Goal: Information Seeking & Learning: Learn about a topic

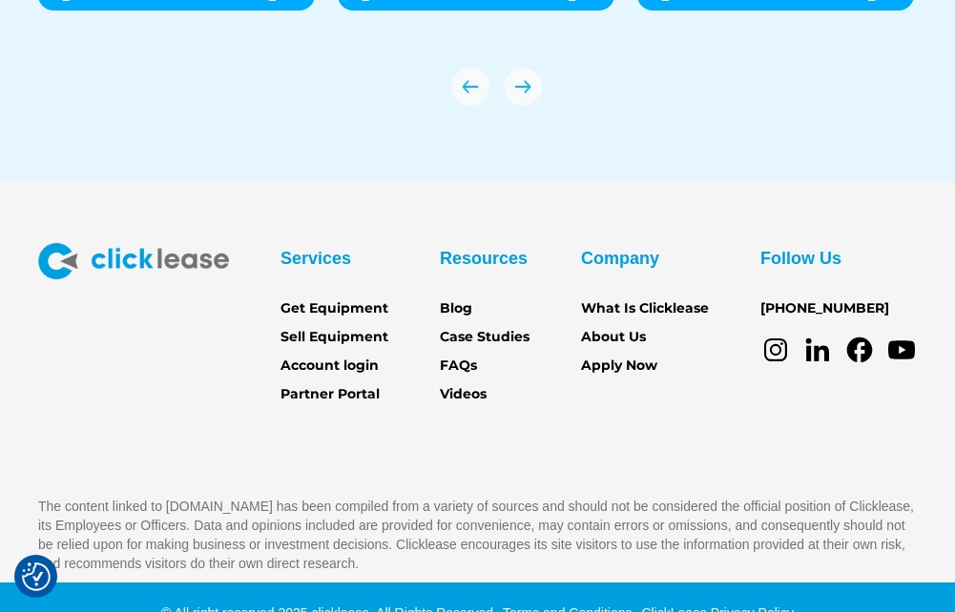
scroll to position [6557, 0]
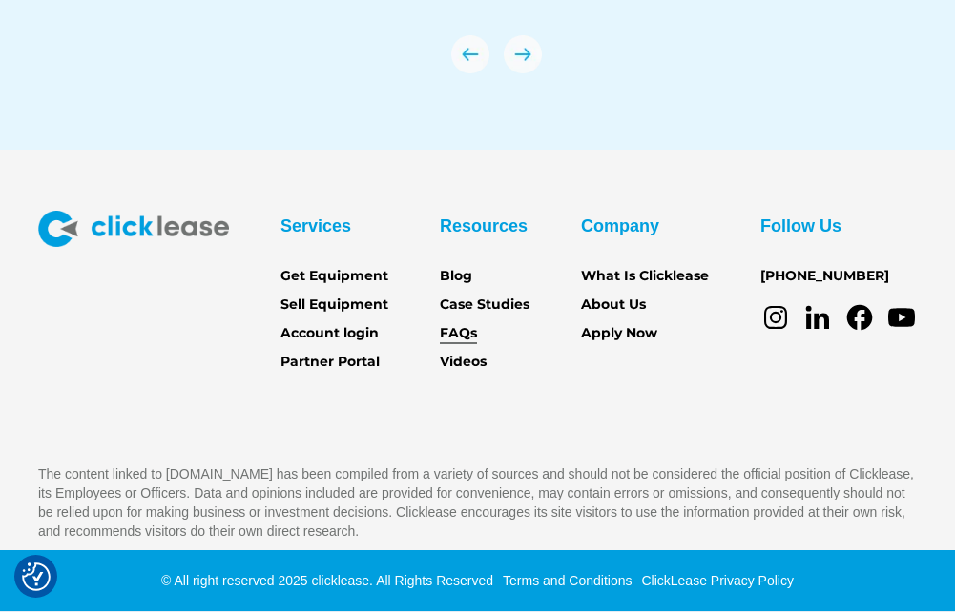
click at [447, 330] on link "FAQs" at bounding box center [458, 333] width 37 height 21
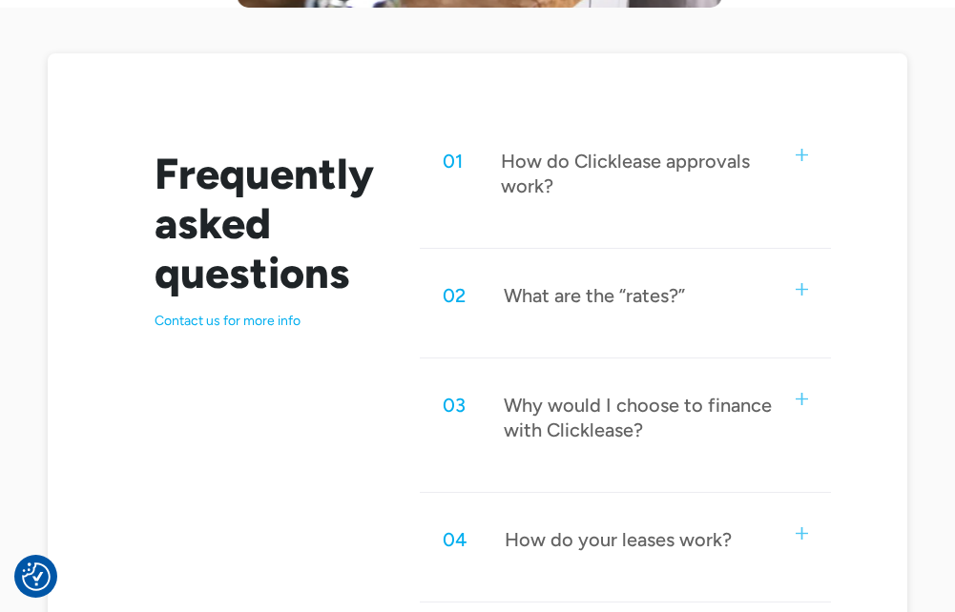
scroll to position [954, 0]
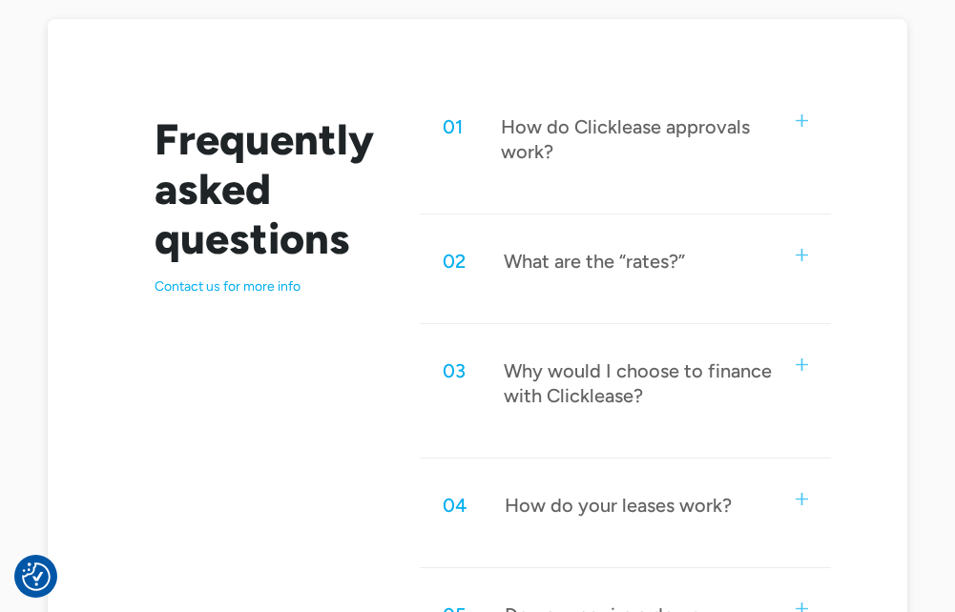
click at [808, 255] on div "02 What are the “rates?”" at bounding box center [625, 261] width 411 height 63
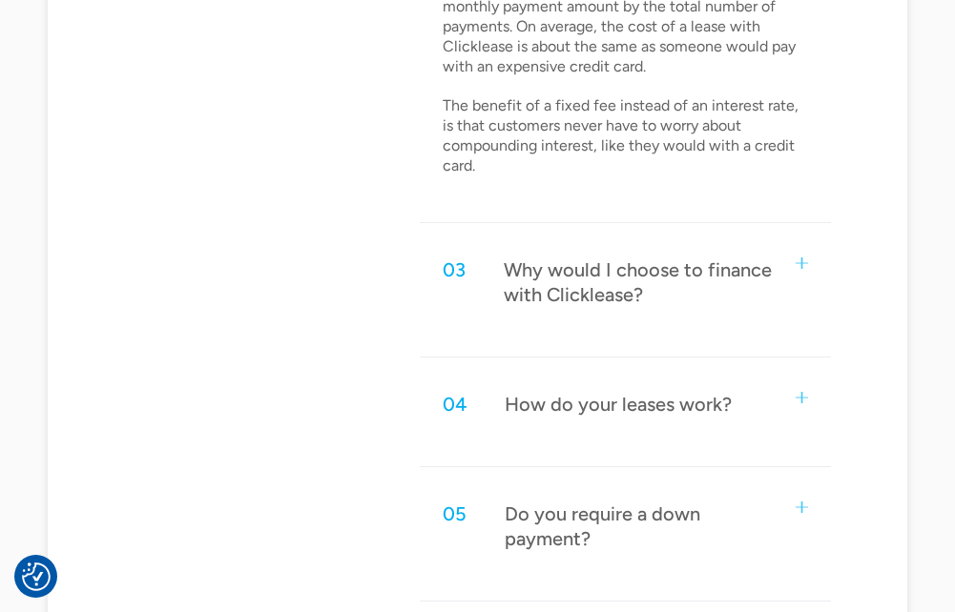
scroll to position [1431, 0]
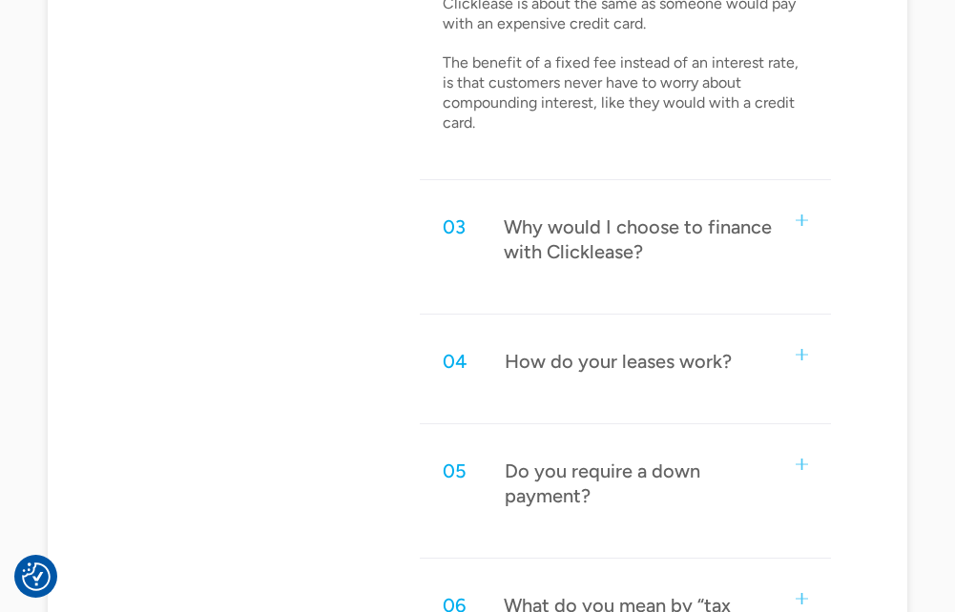
click at [808, 234] on div "03 Why would I choose to finance with Clicklease?" at bounding box center [625, 240] width 411 height 88
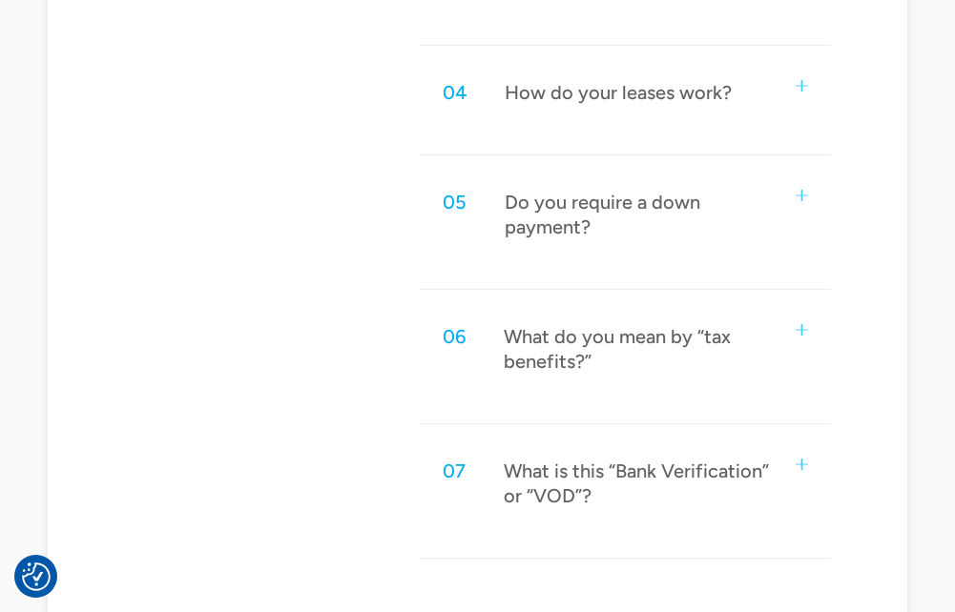
scroll to position [2194, 0]
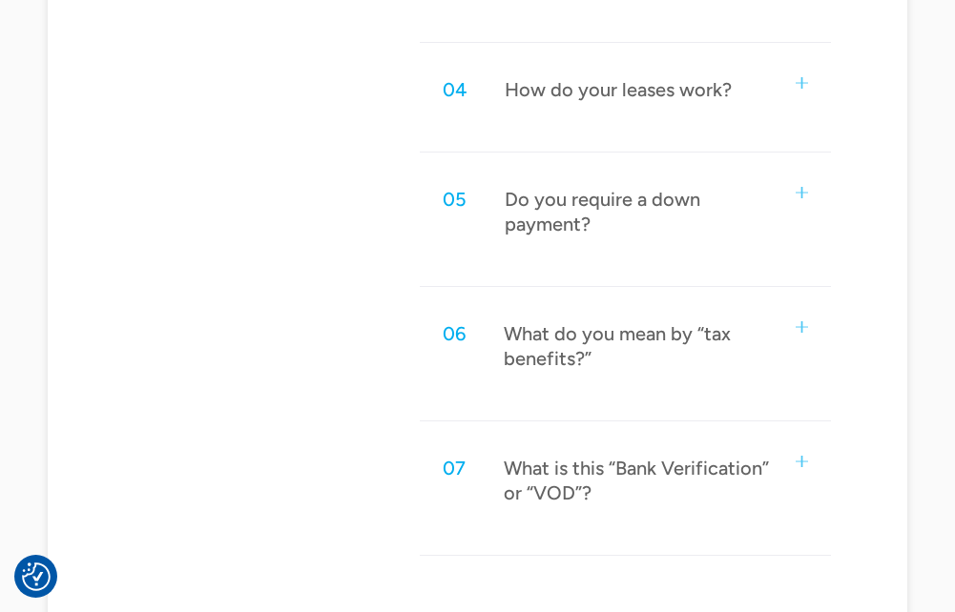
click at [767, 191] on div "Do you require a down payment?" at bounding box center [639, 212] width 268 height 50
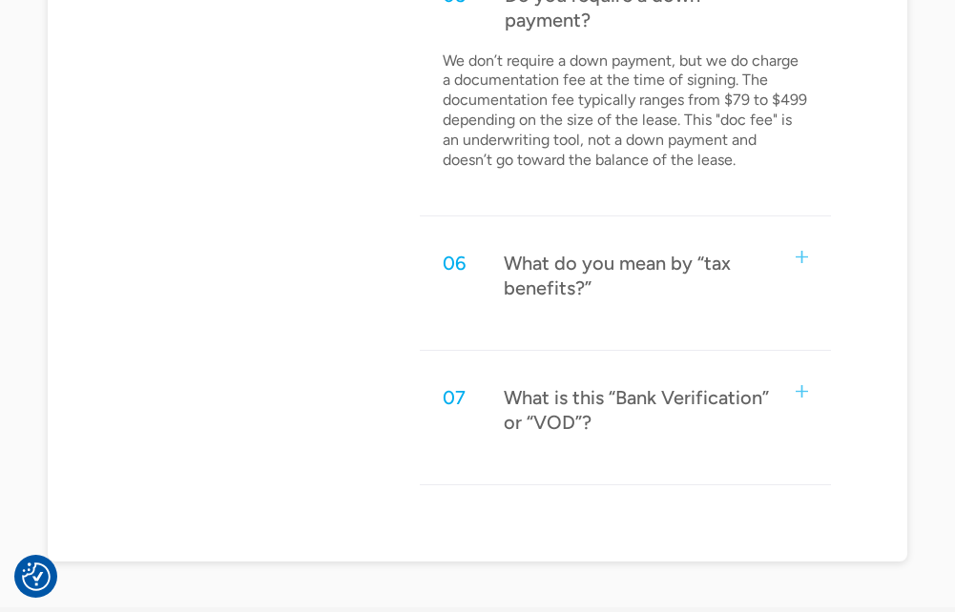
scroll to position [2480, 0]
